Goal: Find specific page/section: Find specific page/section

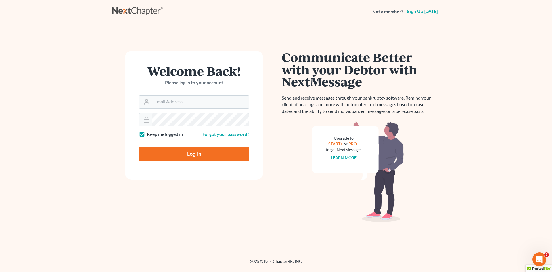
type input "[EMAIL_ADDRESS][DOMAIN_NAME]"
click at [195, 154] on input "Log In" at bounding box center [194, 154] width 110 height 14
type input "Thinking..."
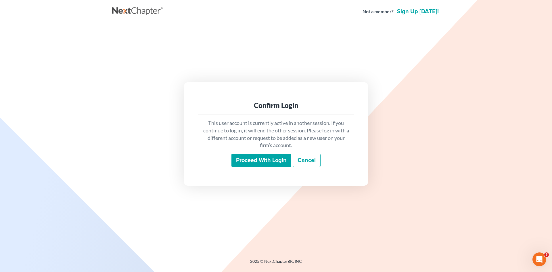
click at [276, 162] on input "Proceed with login" at bounding box center [262, 160] width 60 height 13
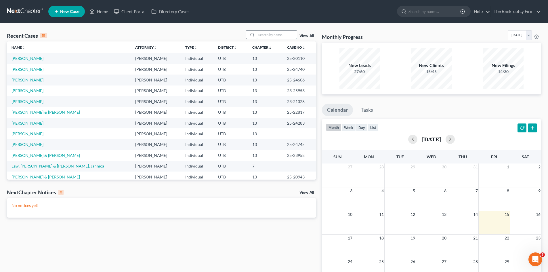
click at [274, 34] on input "search" at bounding box center [277, 34] width 40 height 8
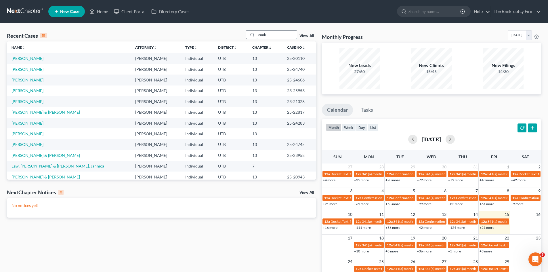
type input "cook"
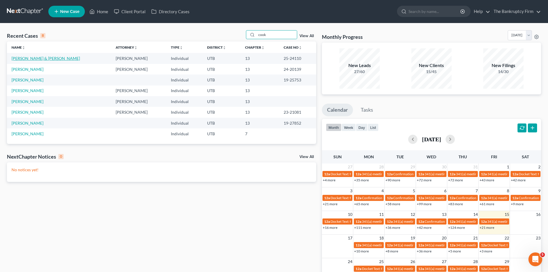
click at [22, 58] on link "[PERSON_NAME] & [PERSON_NAME]" at bounding box center [46, 58] width 68 height 5
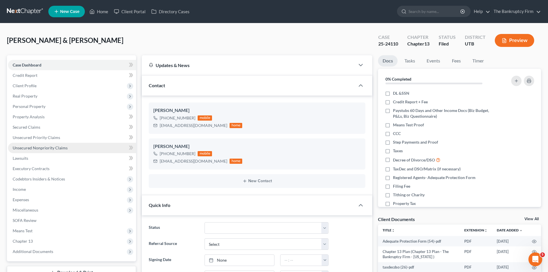
scroll to position [11, 0]
click at [53, 147] on span "Unsecured Nonpriority Claims" at bounding box center [40, 147] width 55 height 5
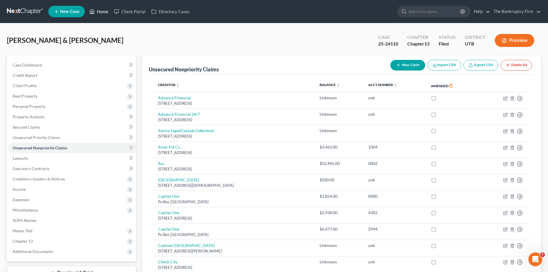
click at [106, 9] on link "Home" at bounding box center [99, 11] width 24 height 10
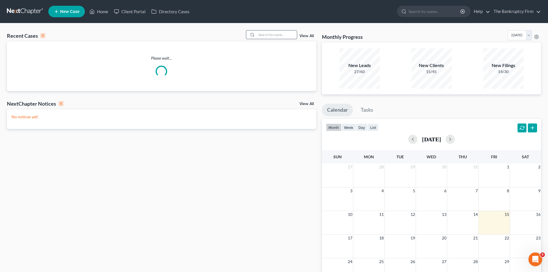
click at [263, 32] on input "search" at bounding box center [277, 34] width 40 height 8
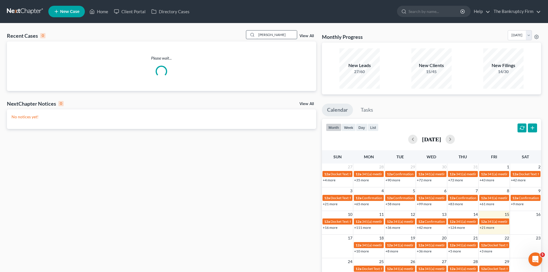
type input "[PERSON_NAME]"
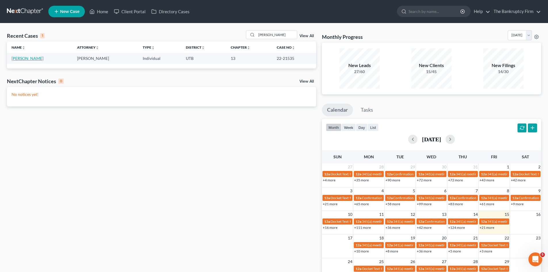
click at [19, 58] on link "[PERSON_NAME]" at bounding box center [28, 58] width 32 height 5
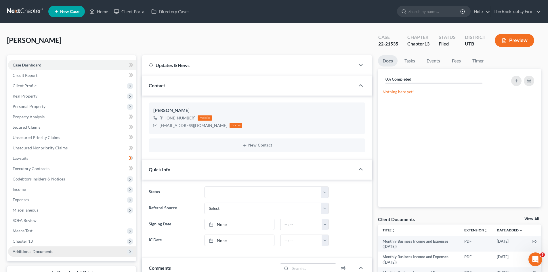
click at [39, 250] on span "Additional Documents" at bounding box center [33, 251] width 41 height 5
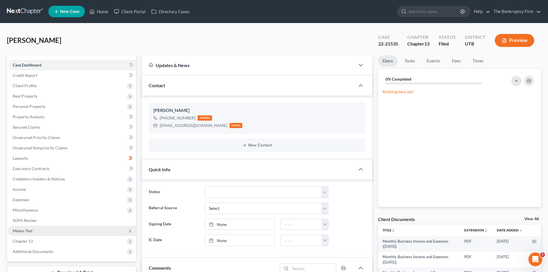
scroll to position [40, 0]
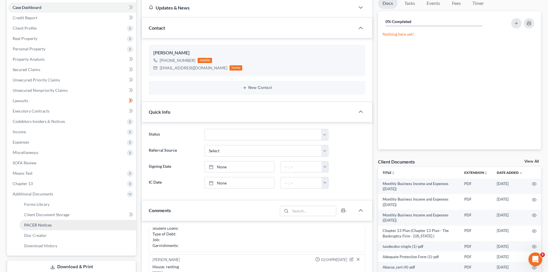
click at [44, 221] on link "PACER Notices" at bounding box center [78, 225] width 116 height 10
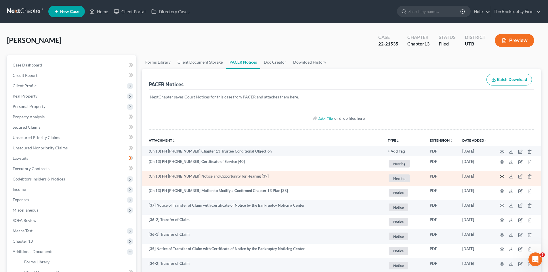
click at [501, 177] on circle "button" at bounding box center [501, 176] width 1 height 1
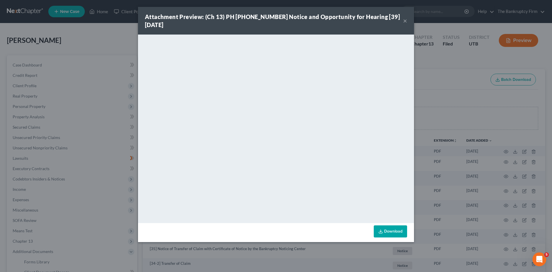
click at [404, 20] on button "×" at bounding box center [405, 20] width 4 height 7
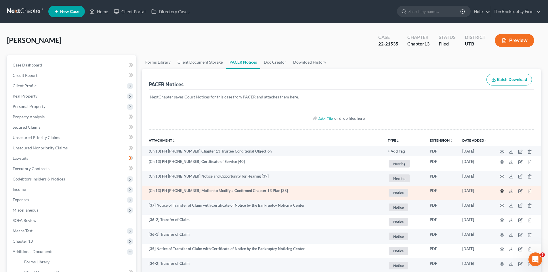
click at [503, 190] on icon "button" at bounding box center [502, 191] width 4 height 3
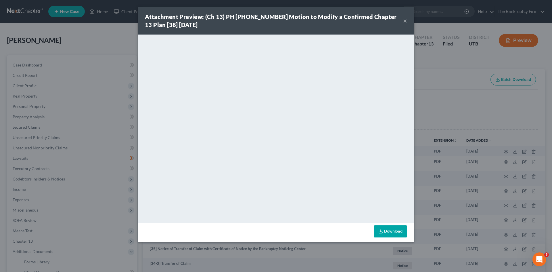
click at [406, 21] on button "×" at bounding box center [405, 20] width 4 height 7
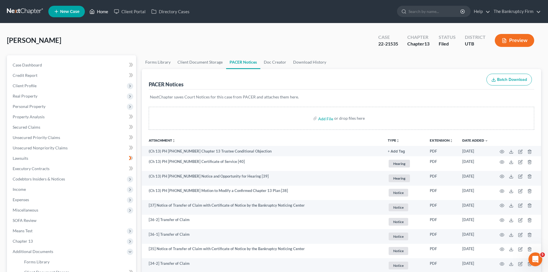
click at [102, 12] on link "Home" at bounding box center [99, 11] width 24 height 10
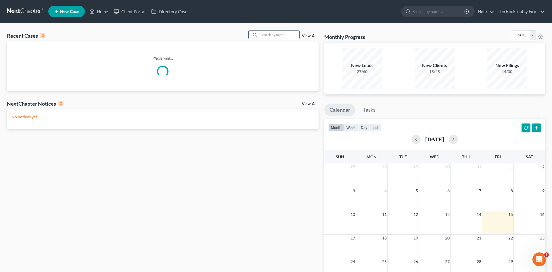
click at [264, 35] on input "search" at bounding box center [279, 34] width 40 height 8
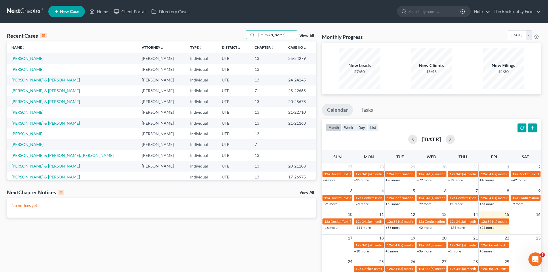
drag, startPoint x: 276, startPoint y: 32, endPoint x: 226, endPoint y: 35, distance: 50.2
click at [226, 35] on div "Recent Cases 15 [PERSON_NAME] View All" at bounding box center [161, 35] width 309 height 11
type input "[PERSON_NAME]"
